Goal: Task Accomplishment & Management: Use online tool/utility

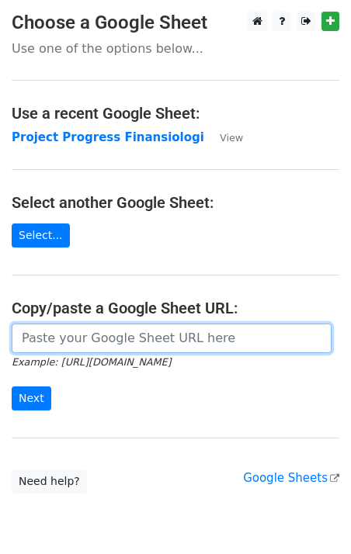
click at [64, 330] on input "url" at bounding box center [172, 337] width 320 height 29
paste input "[URL][DOMAIN_NAME]"
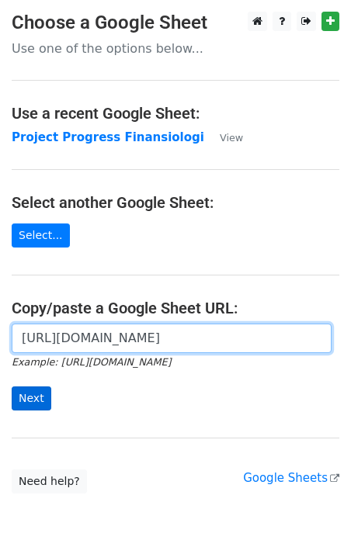
type input "[URL][DOMAIN_NAME]"
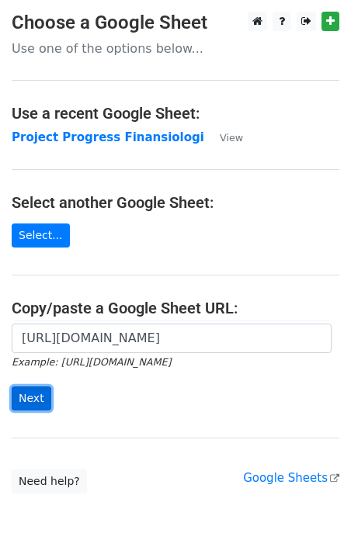
click at [40, 393] on input "Next" at bounding box center [32, 398] width 40 height 24
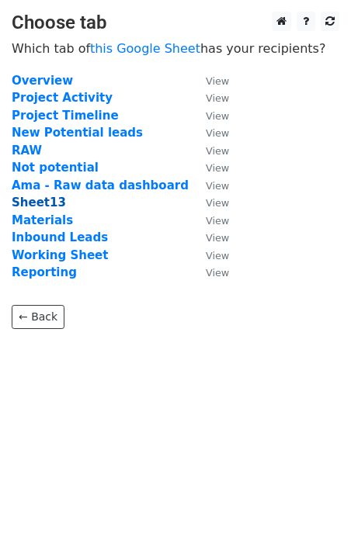
click at [42, 205] on strong "Sheet13" at bounding box center [39, 202] width 54 height 14
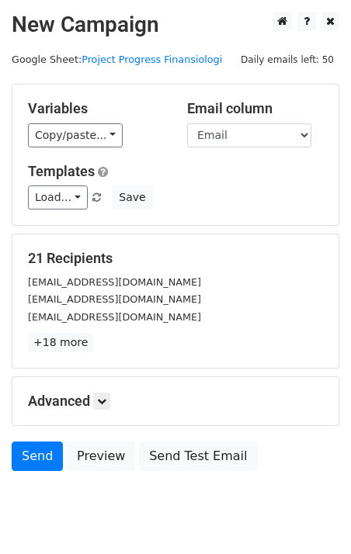
click at [97, 147] on div "Variables Copy/paste... {{No}} {{Nama}} {{Email}} Email column No Nama Email Te…" at bounding box center [175, 155] width 326 height 140
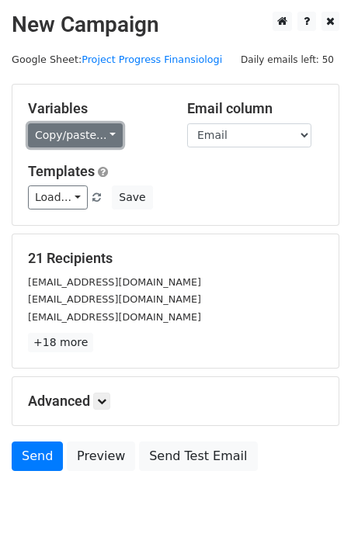
click at [99, 137] on link "Copy/paste..." at bounding box center [75, 135] width 95 height 24
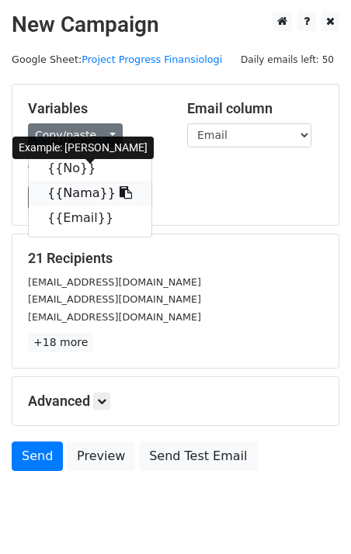
click at [119, 192] on icon at bounding box center [125, 192] width 12 height 12
